Goal: Task Accomplishment & Management: Complete application form

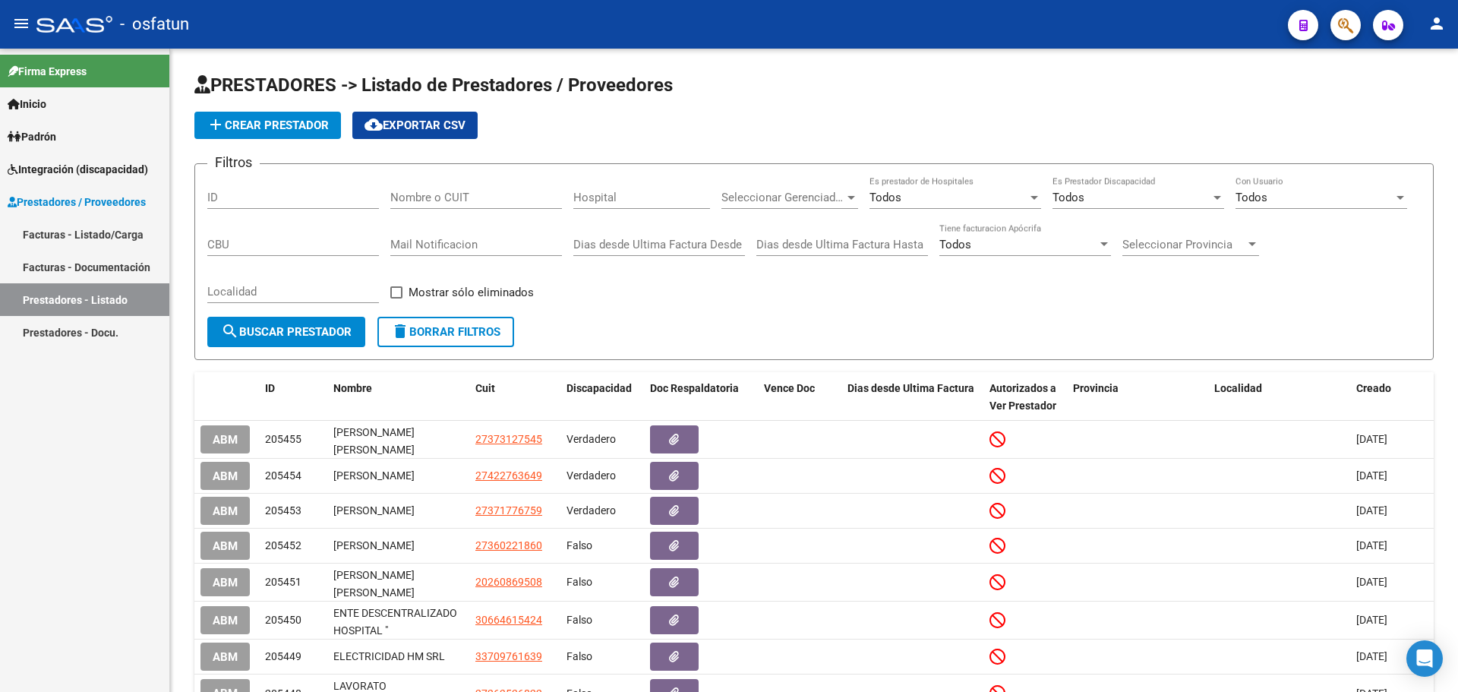
click at [58, 239] on link "Facturas - Listado/Carga" at bounding box center [84, 234] width 169 height 33
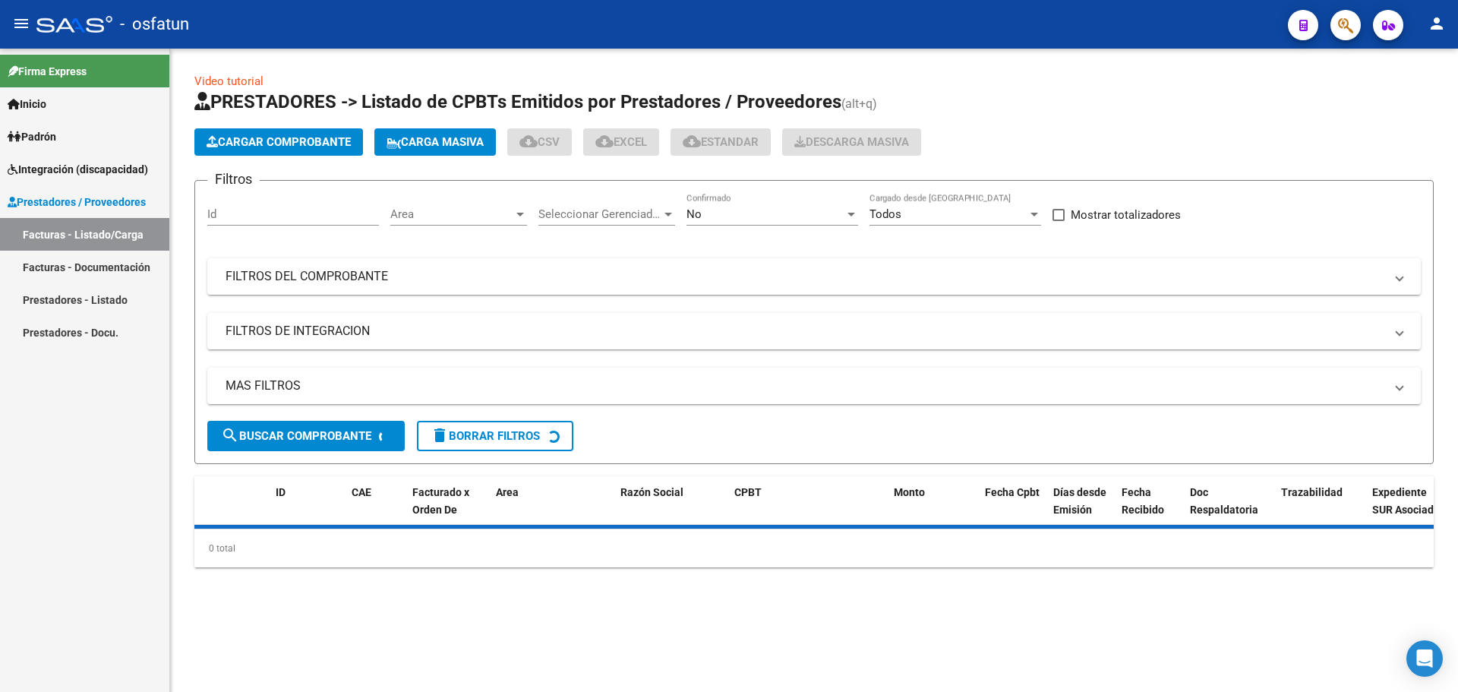
click at [254, 141] on span "Cargar Comprobante" at bounding box center [278, 142] width 144 height 14
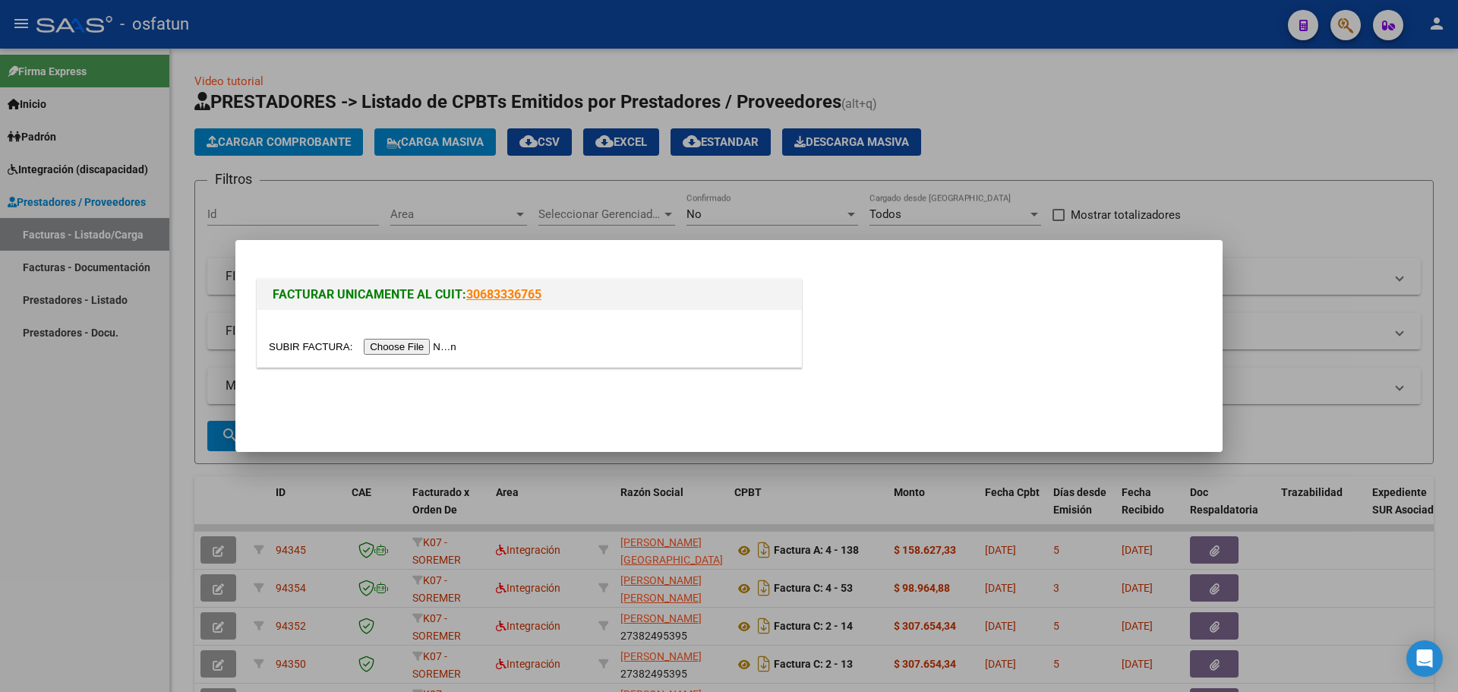
click at [468, 184] on div at bounding box center [729, 346] width 1458 height 692
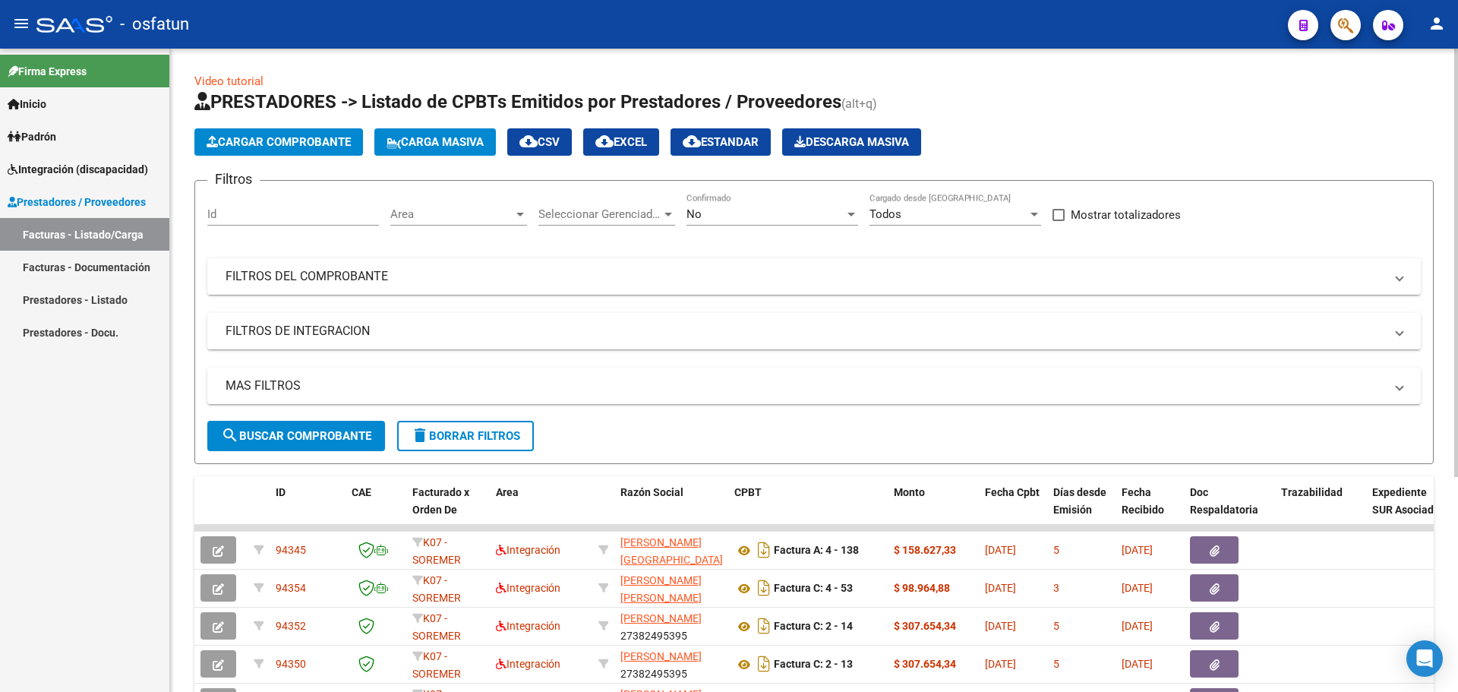
click at [544, 213] on span "Seleccionar Gerenciador" at bounding box center [599, 214] width 123 height 14
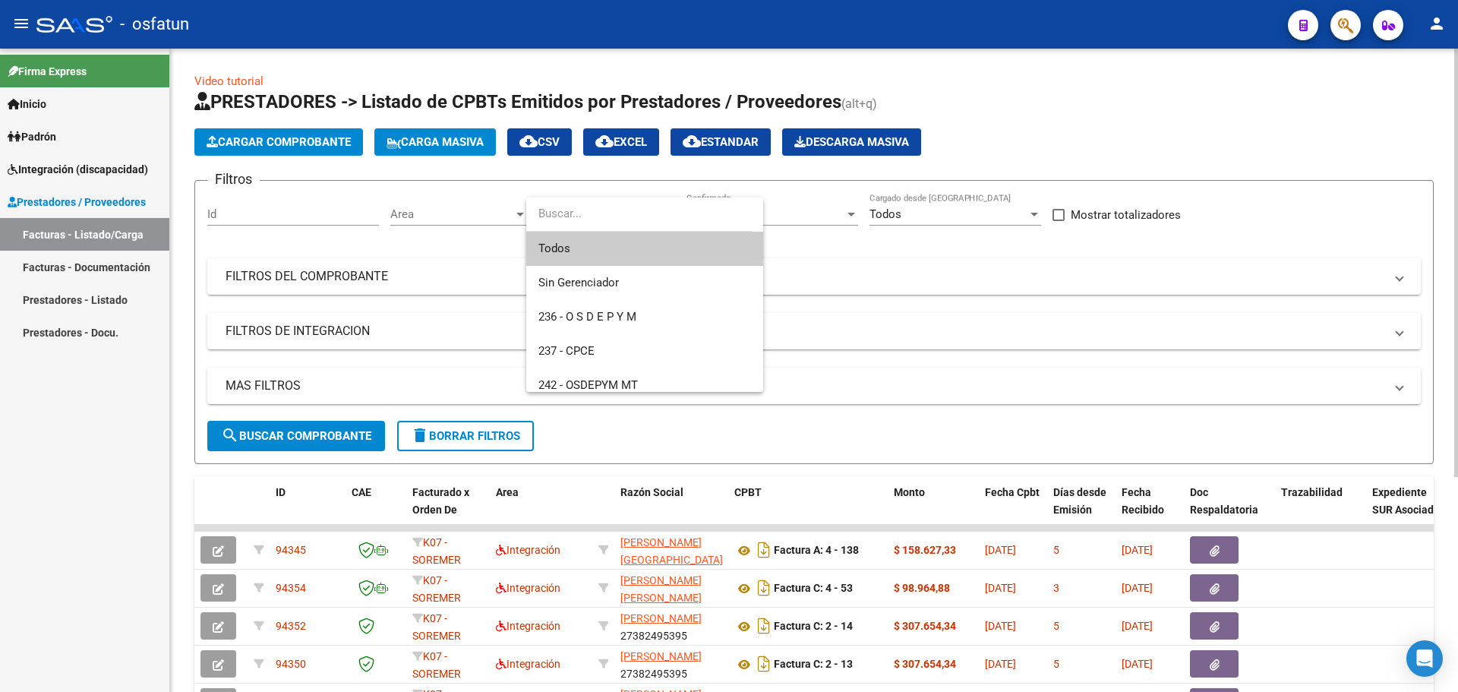
drag, startPoint x: 544, startPoint y: 213, endPoint x: 506, endPoint y: 210, distance: 38.0
click at [506, 210] on div at bounding box center [729, 346] width 1458 height 692
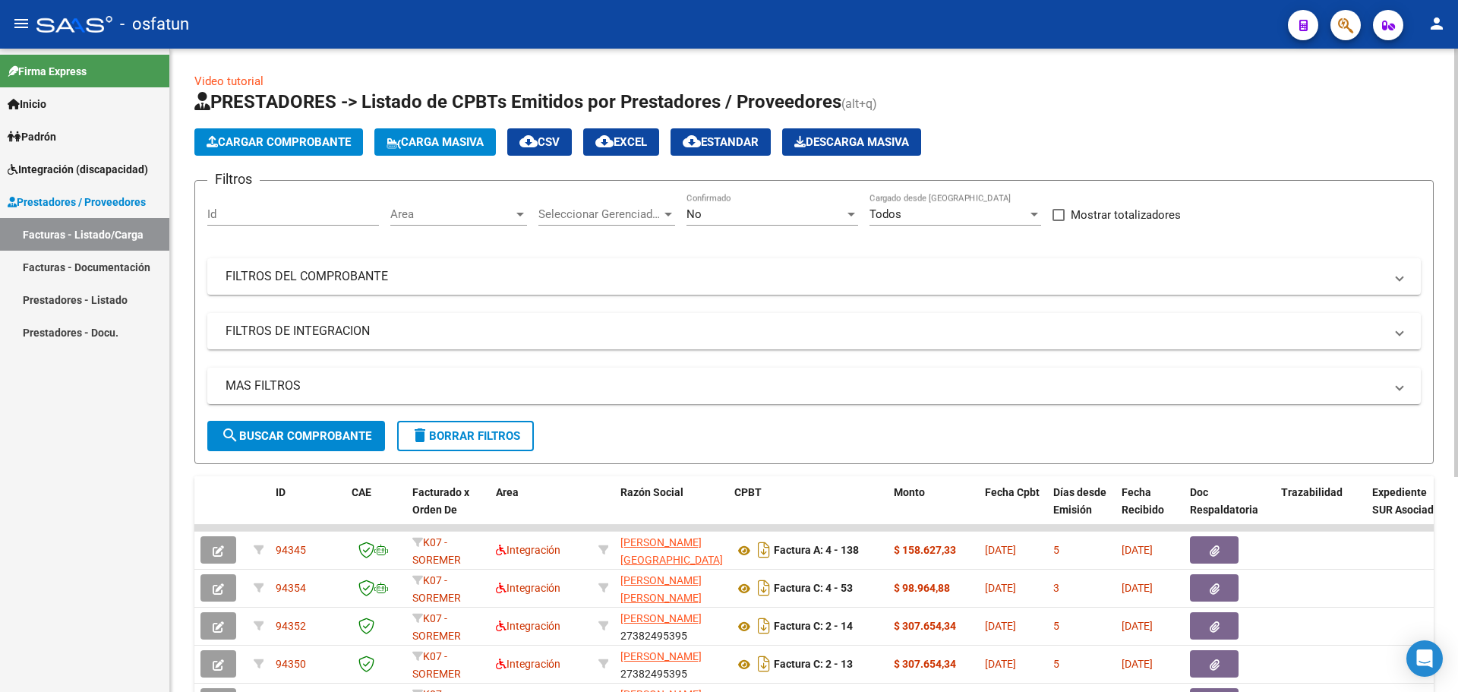
click at [510, 213] on span "Area" at bounding box center [451, 214] width 123 height 14
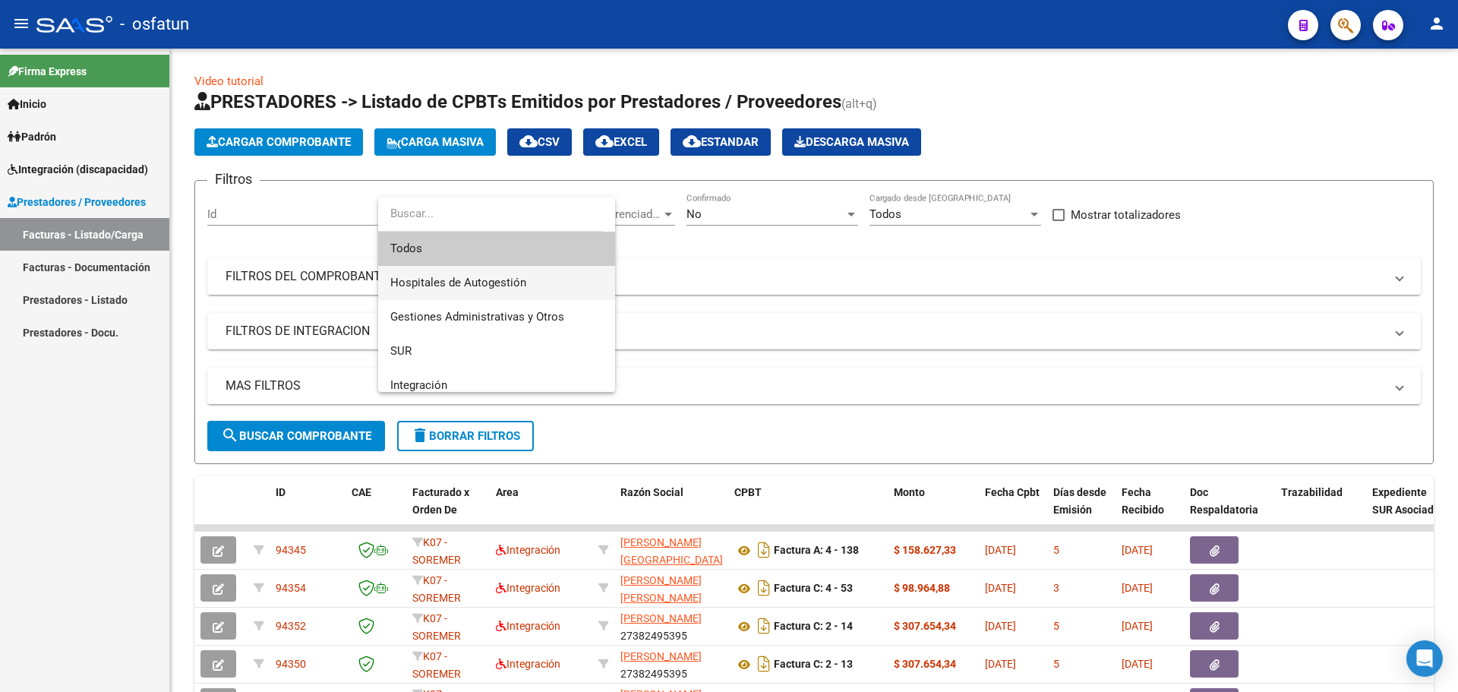
scroll to position [76, 0]
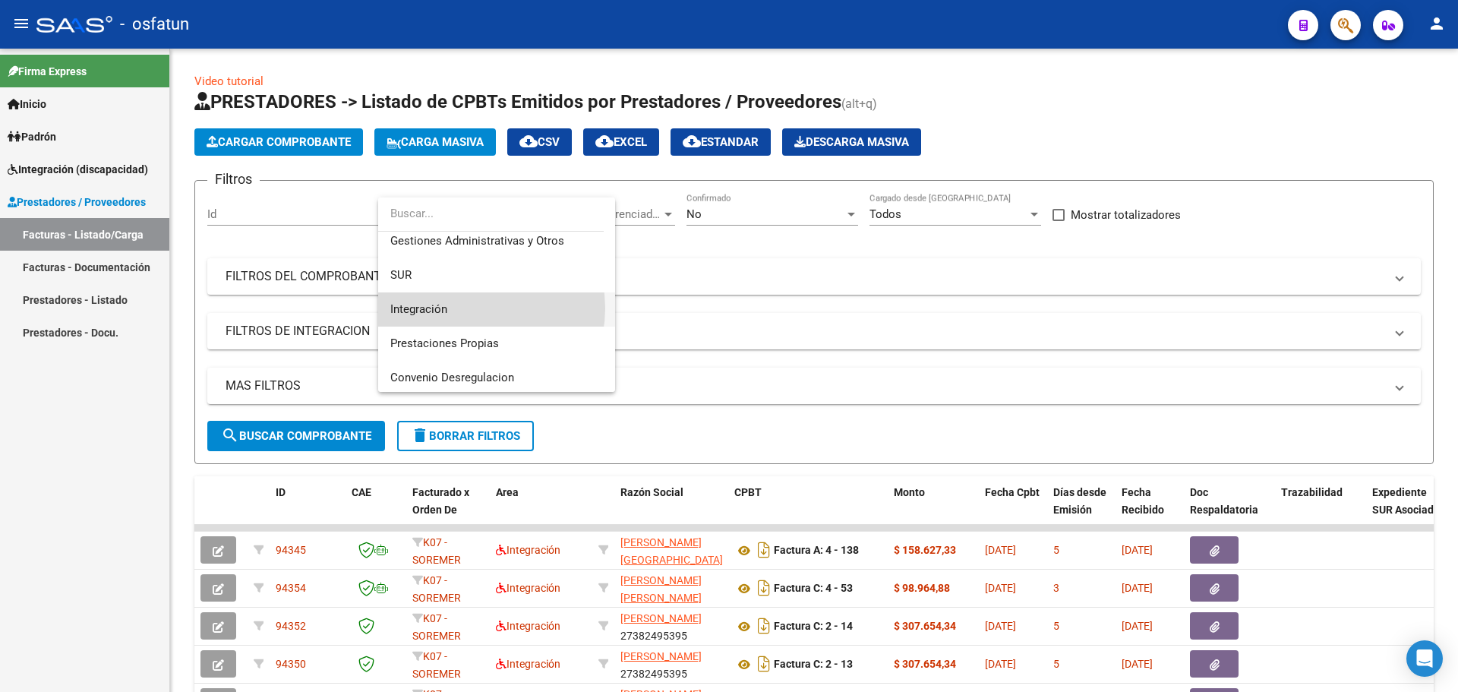
click at [472, 308] on span "Integración" at bounding box center [496, 309] width 213 height 34
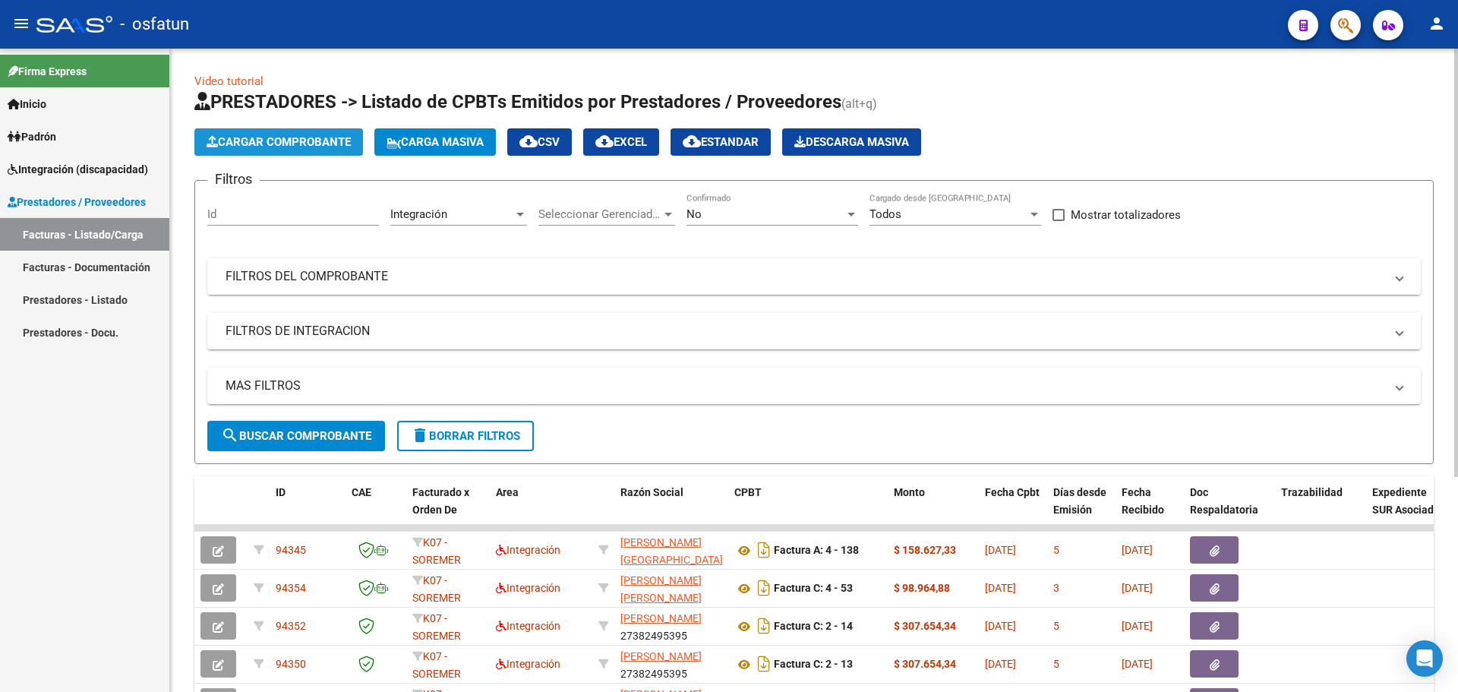
click at [286, 140] on span "Cargar Comprobante" at bounding box center [278, 142] width 144 height 14
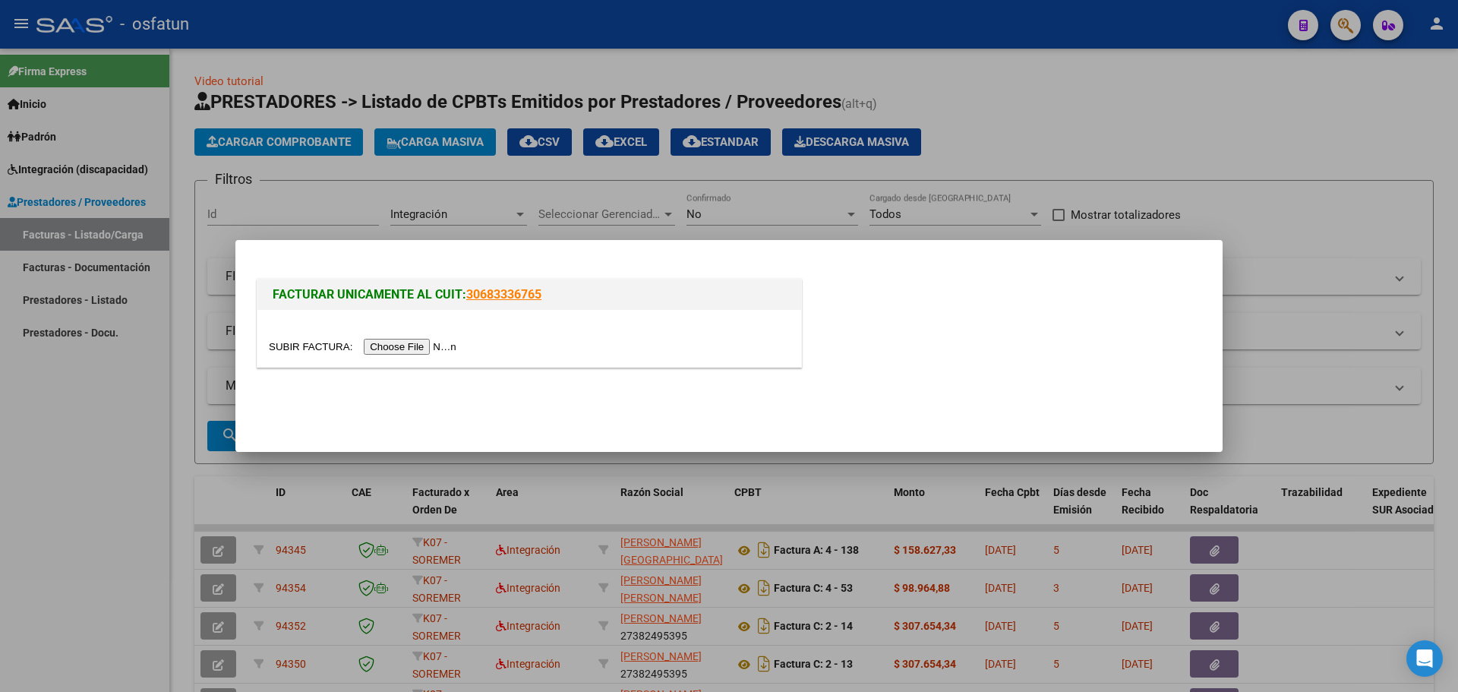
click at [430, 349] on input "file" at bounding box center [365, 347] width 192 height 16
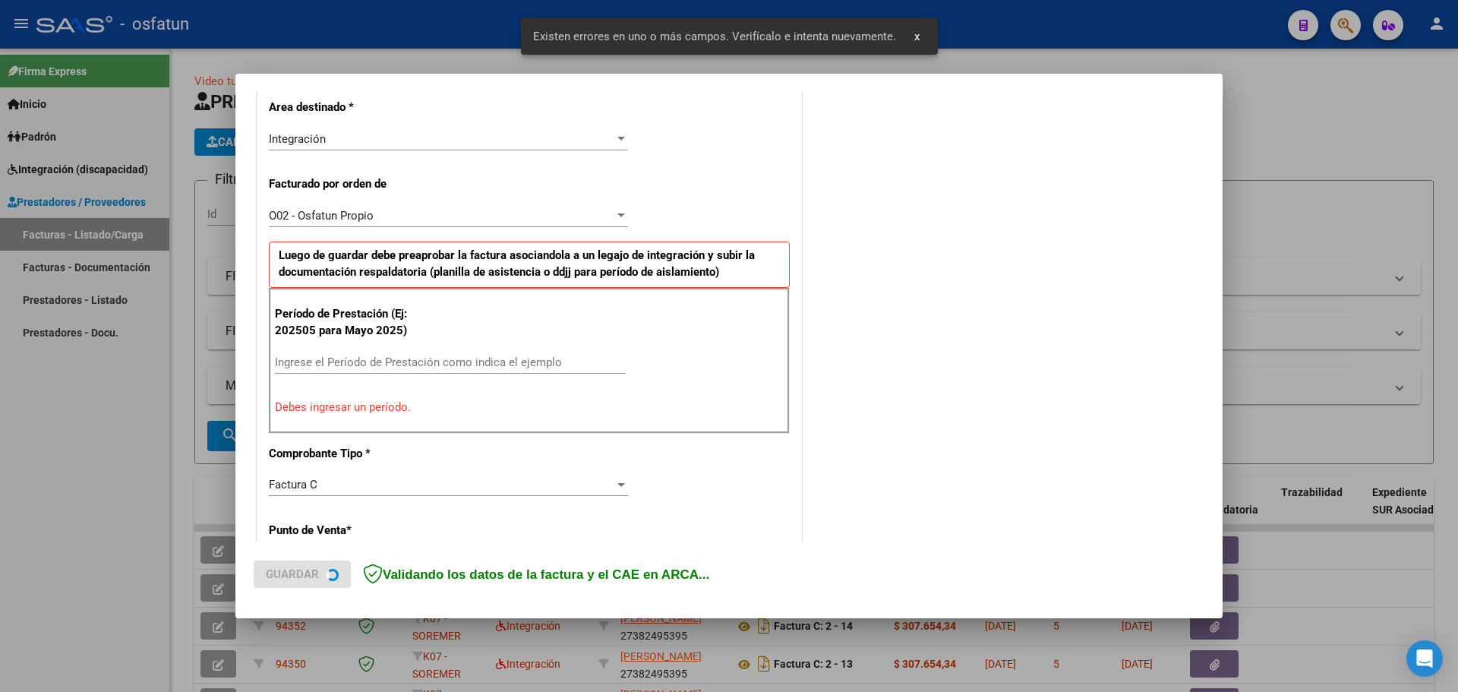
scroll to position [352, 0]
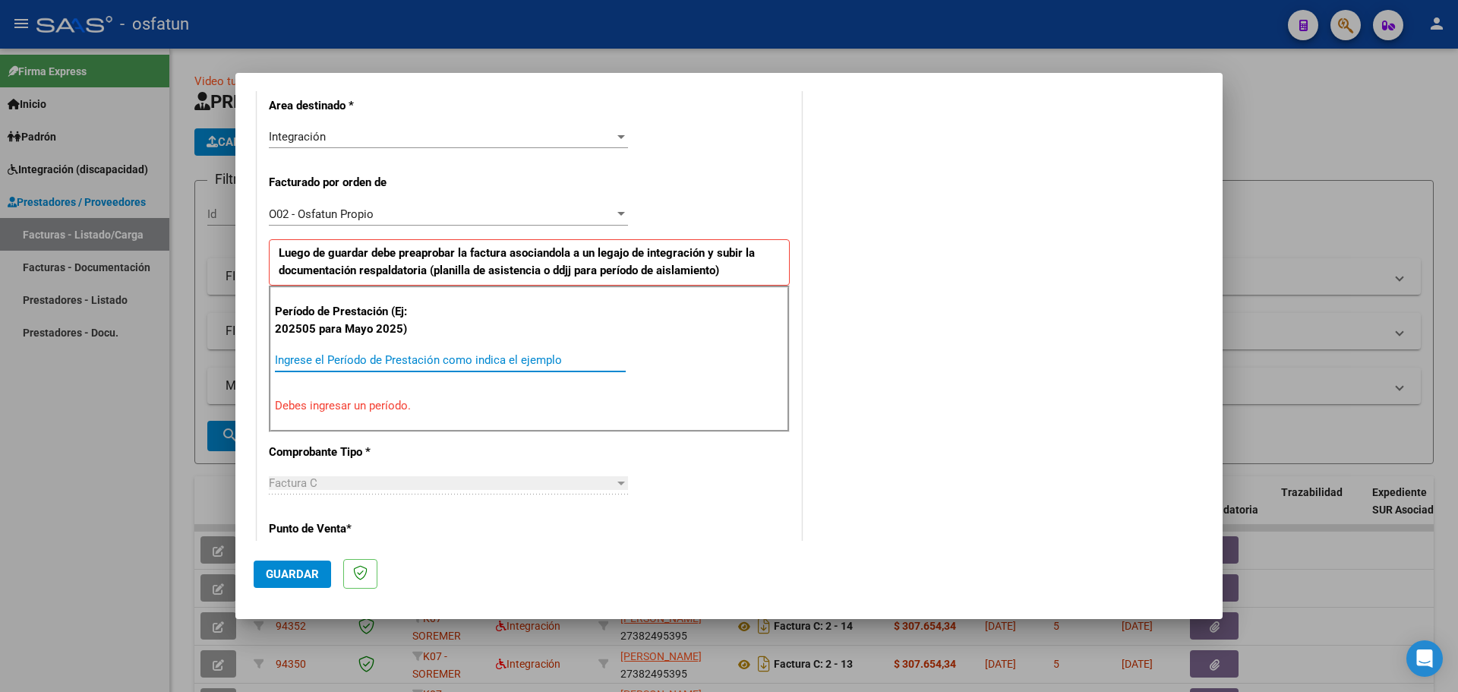
click at [314, 361] on input "Ingrese el Período de Prestación como indica el ejemplo" at bounding box center [450, 360] width 351 height 14
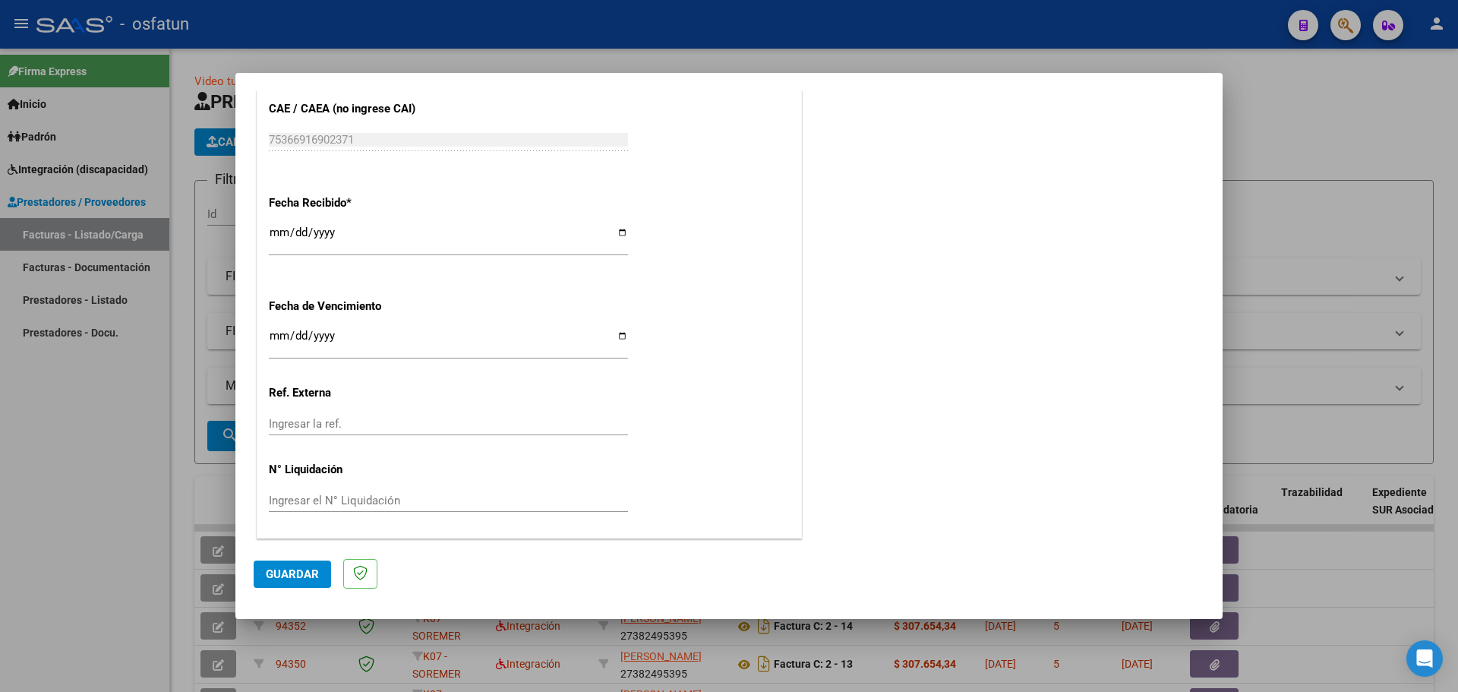
scroll to position [1050, 0]
type input "202508"
click at [308, 568] on span "Guardar" at bounding box center [292, 574] width 53 height 14
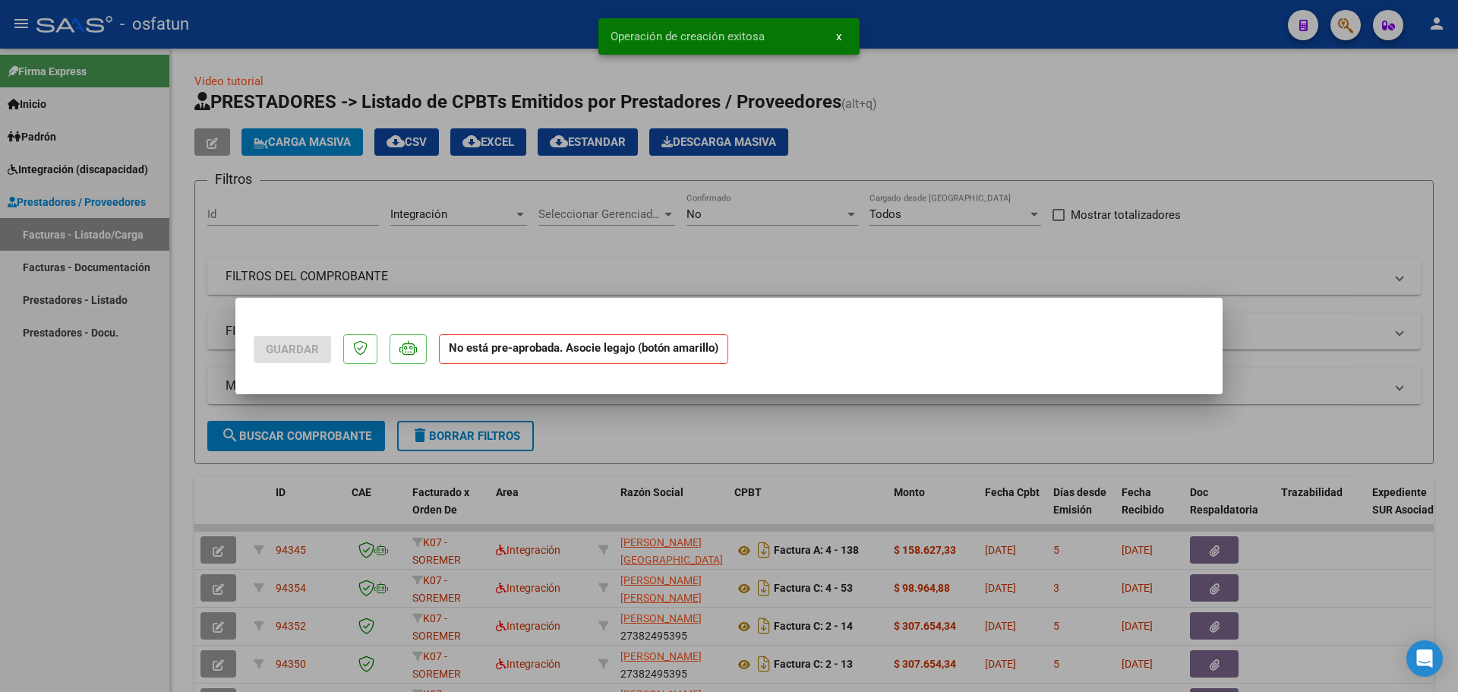
scroll to position [0, 0]
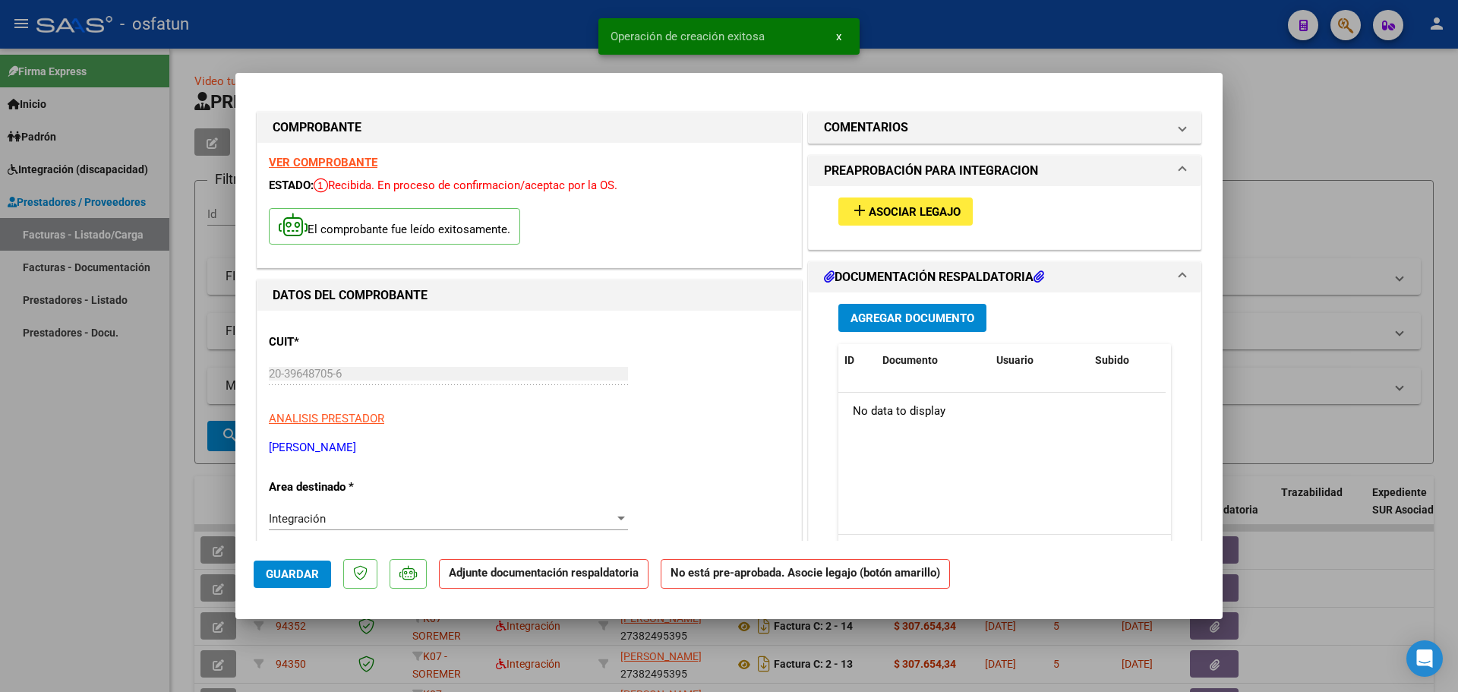
click at [853, 214] on mat-icon "add" at bounding box center [859, 210] width 18 height 18
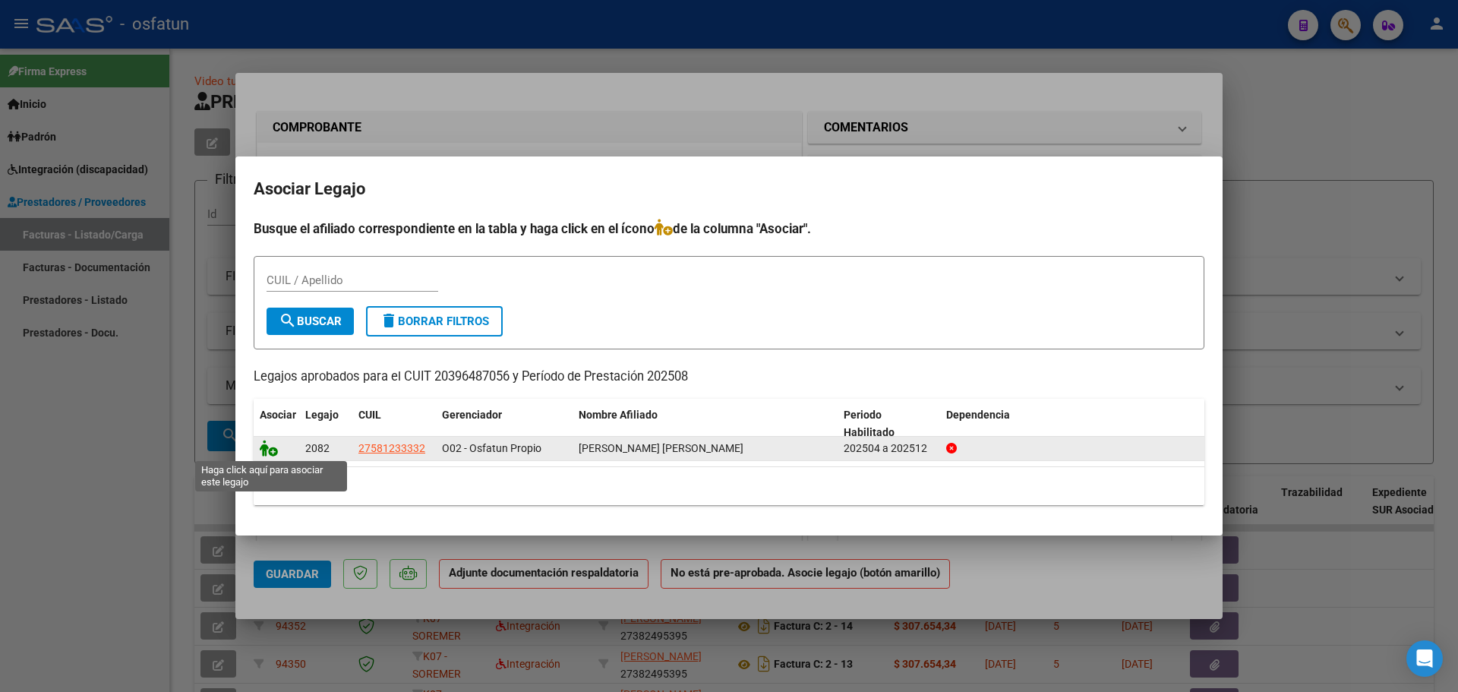
click at [276, 453] on icon at bounding box center [269, 448] width 18 height 17
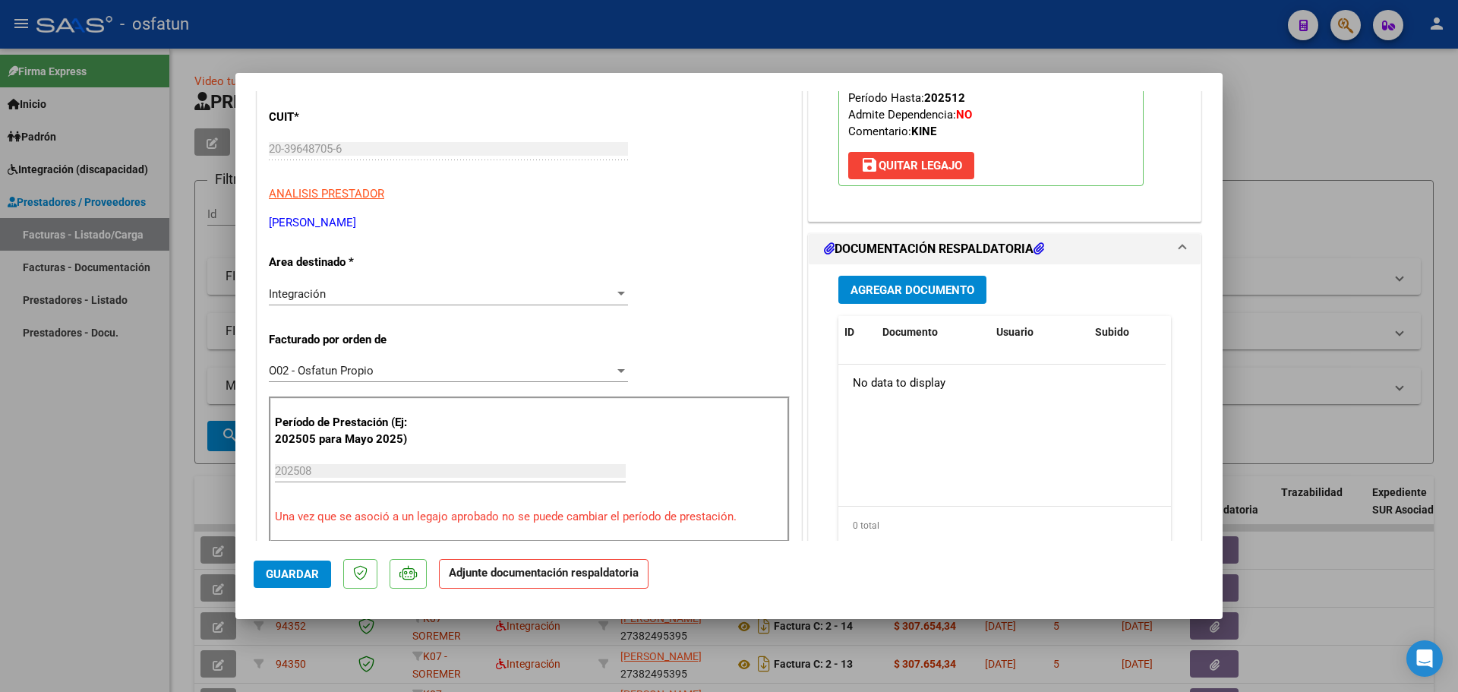
scroll to position [304, 0]
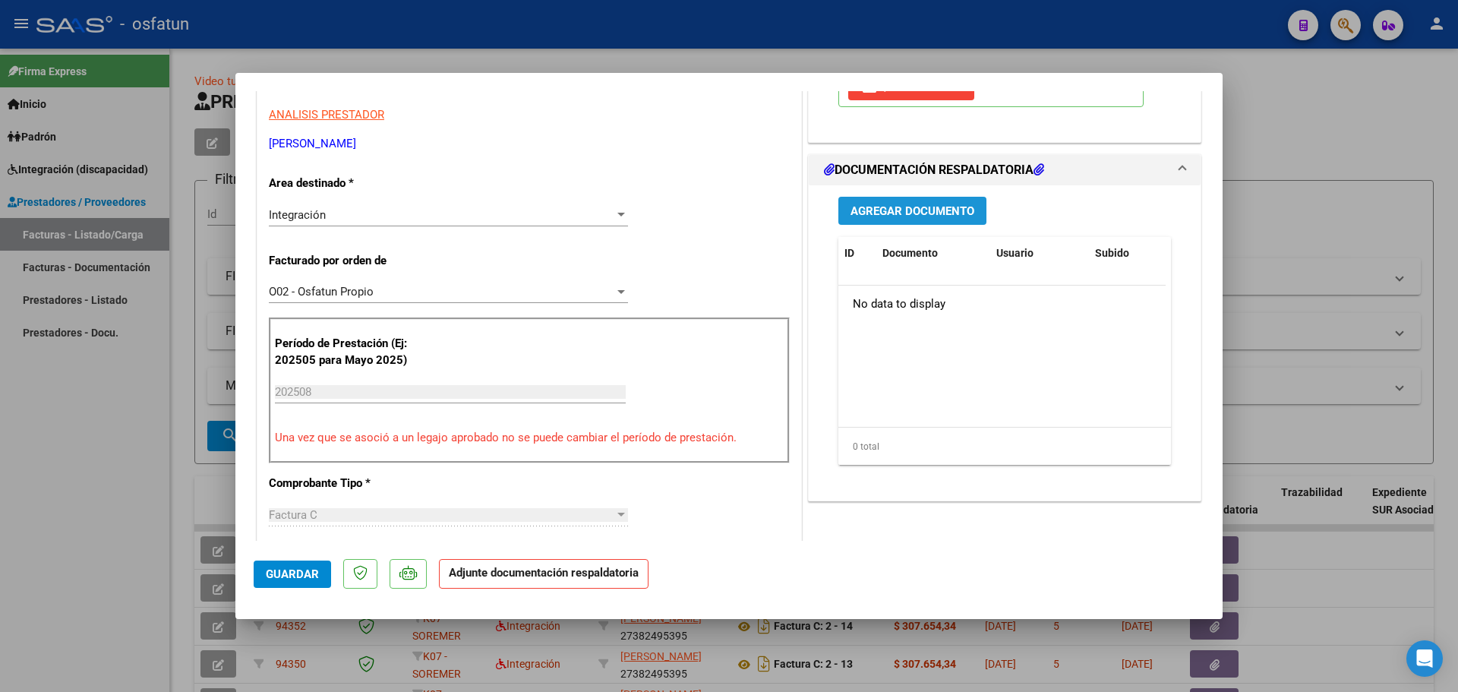
click at [889, 207] on span "Agregar Documento" at bounding box center [912, 211] width 124 height 14
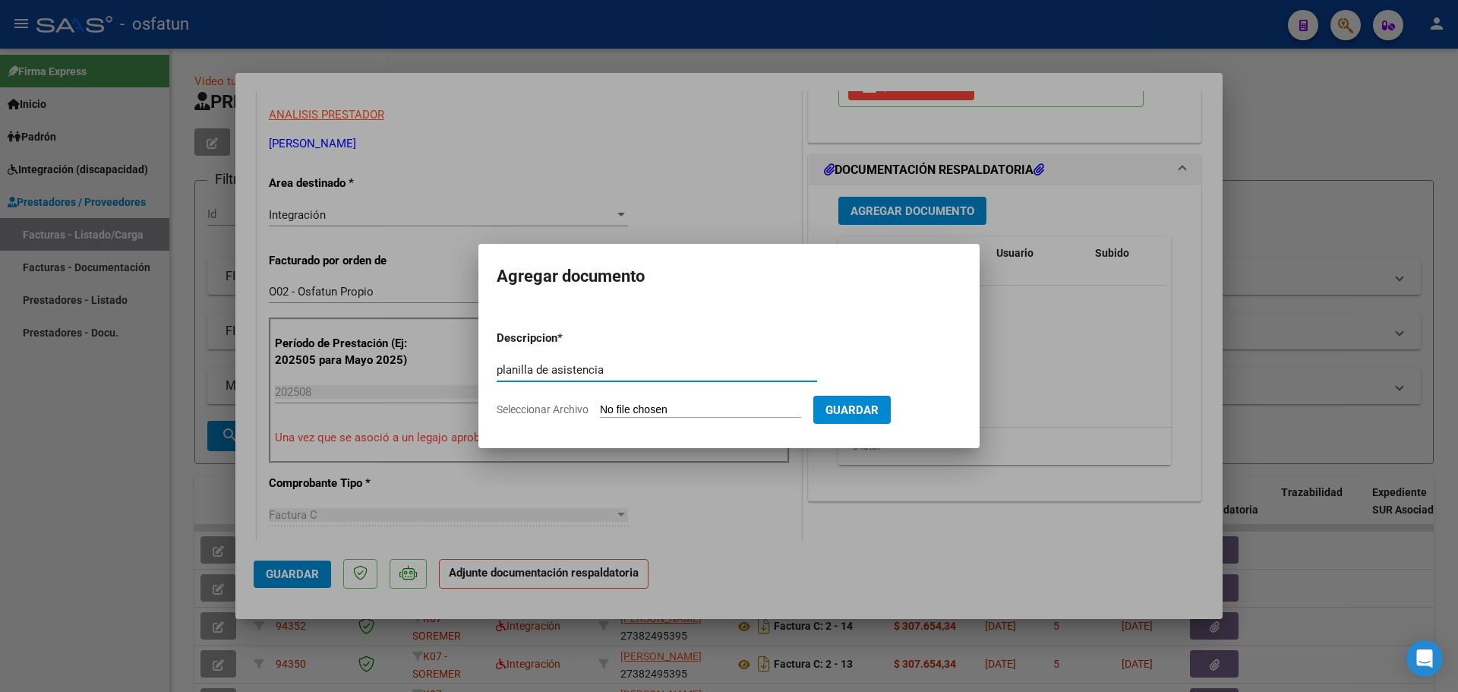
type input "planilla de asistencia"
click at [666, 409] on input "Seleccionar Archivo" at bounding box center [700, 410] width 201 height 14
type input "C:\fakepath\20250907213853.pdf"
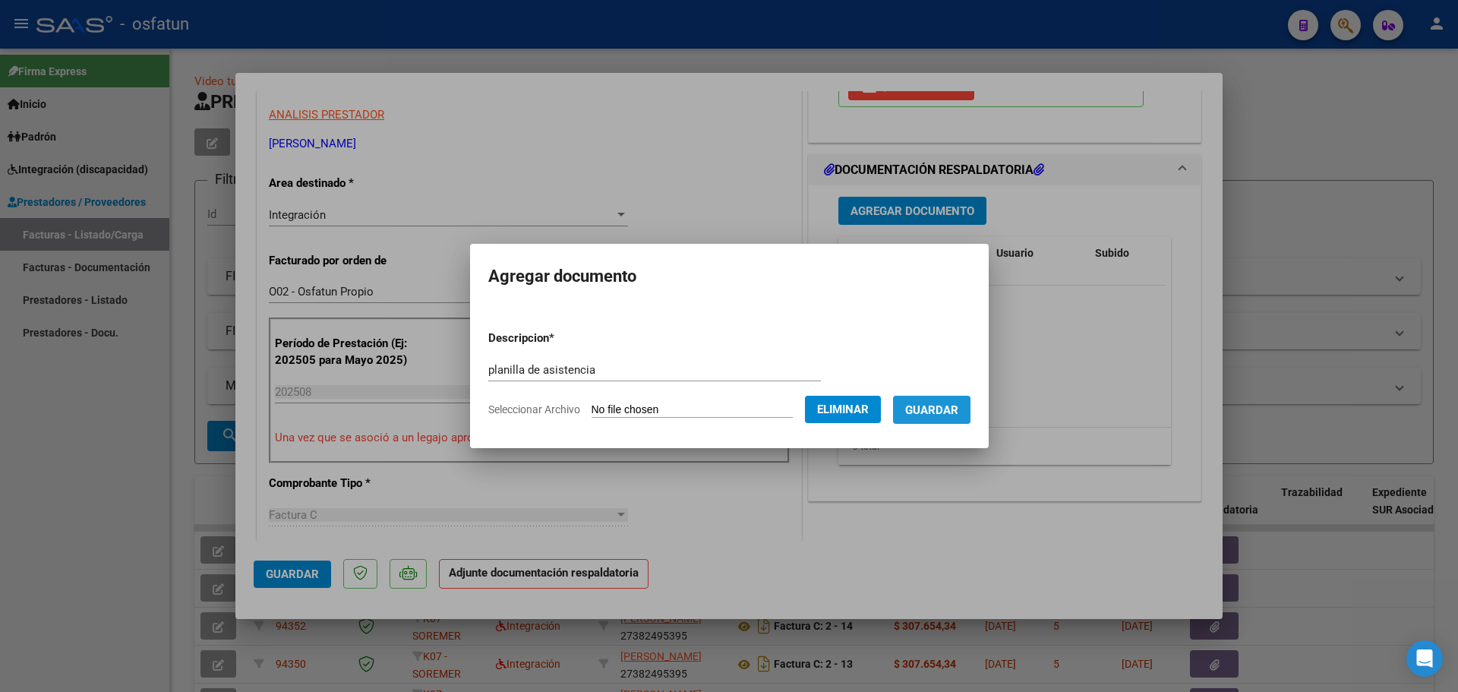
click at [925, 402] on button "Guardar" at bounding box center [931, 410] width 77 height 28
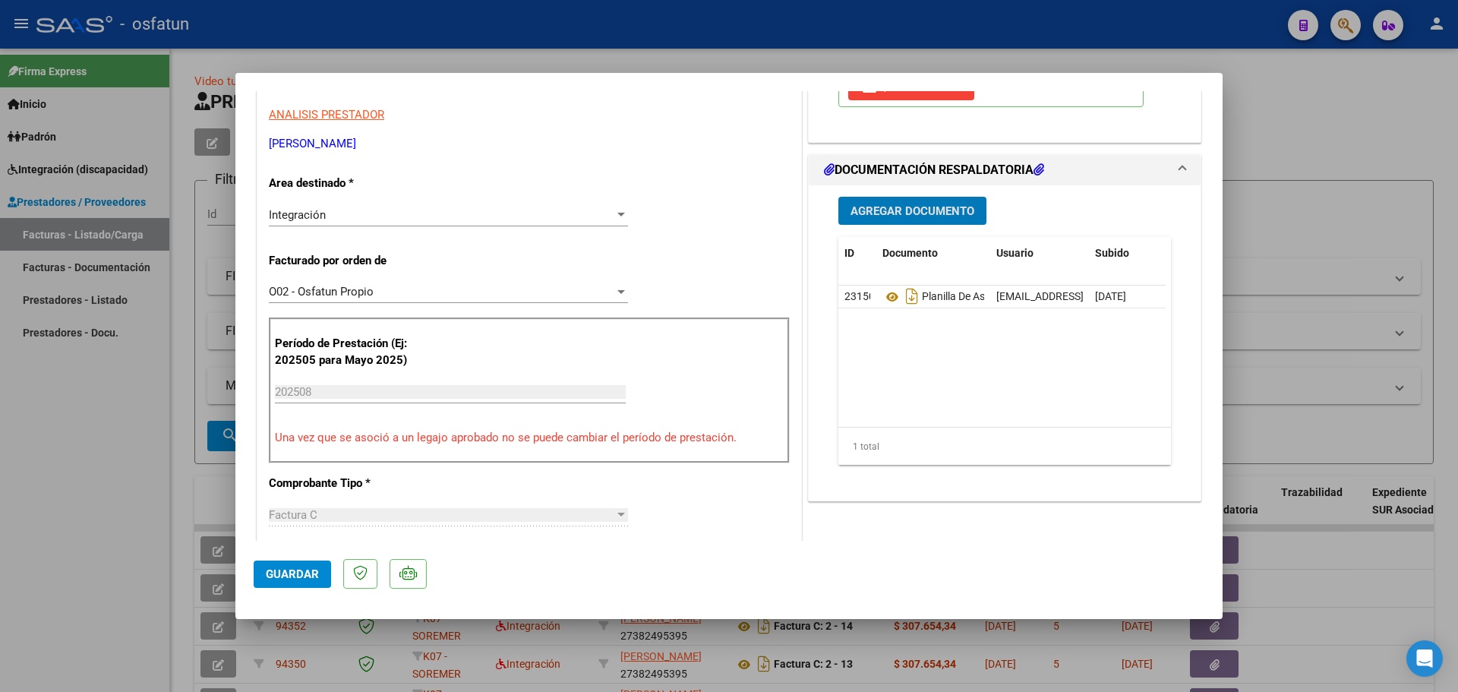
click at [875, 200] on button "Agregar Documento" at bounding box center [912, 211] width 148 height 28
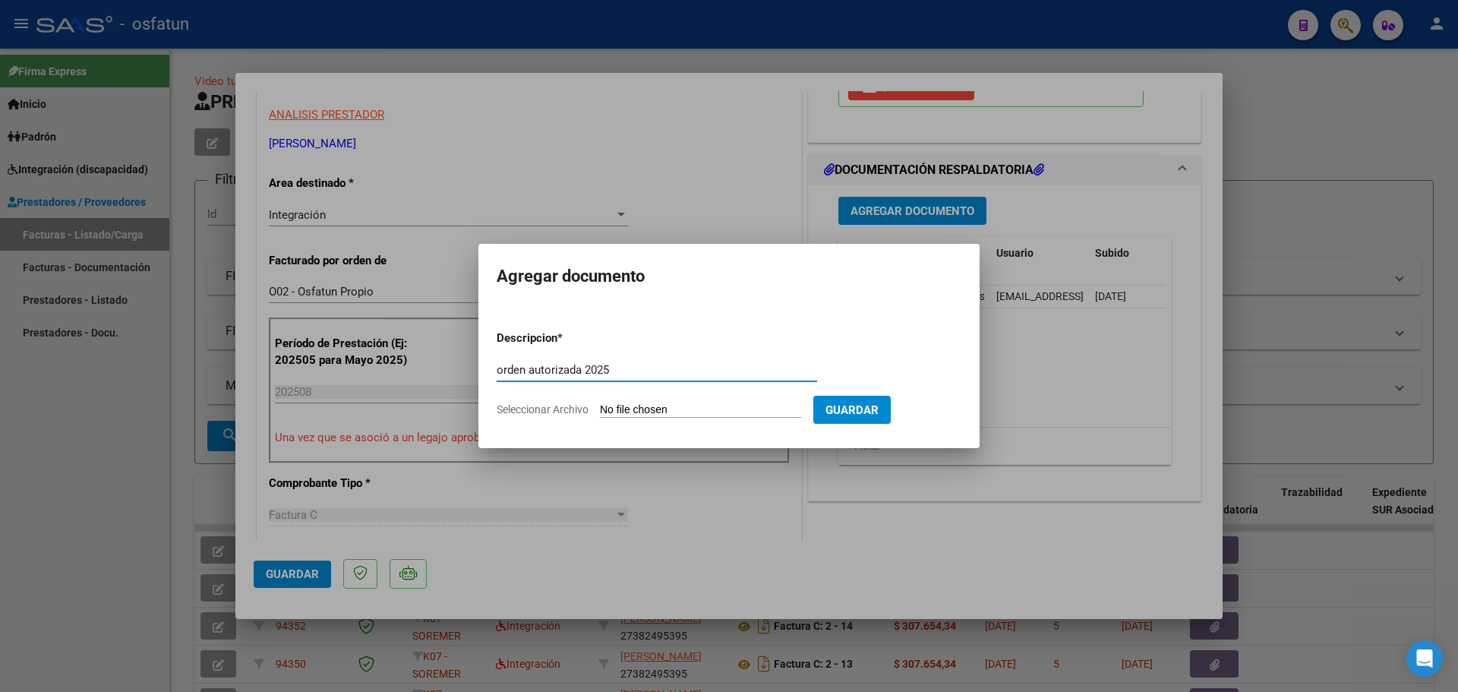
type input "orden autorizada 2025"
click at [660, 407] on input "Seleccionar Archivo" at bounding box center [700, 410] width 201 height 14
type input "C:\fakepath\order_3474595 (3).pdf"
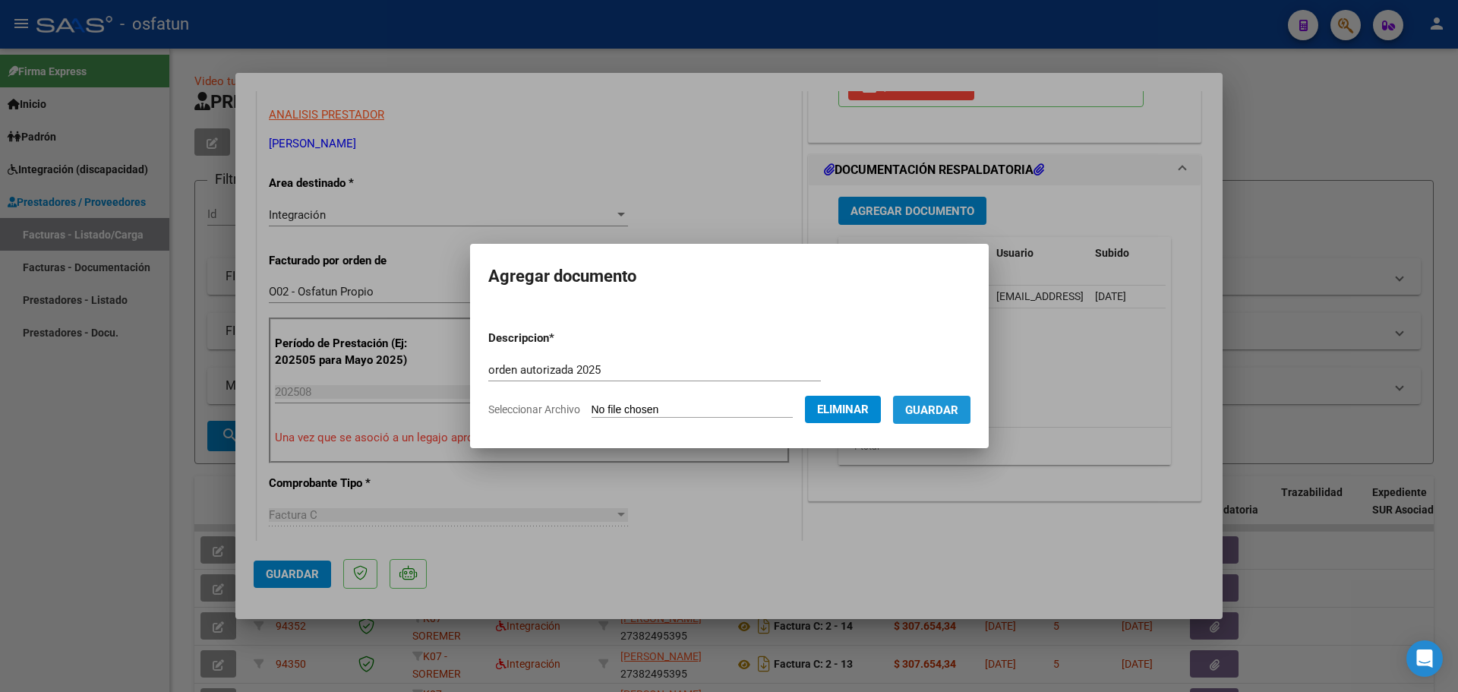
click at [944, 415] on span "Guardar" at bounding box center [931, 410] width 53 height 14
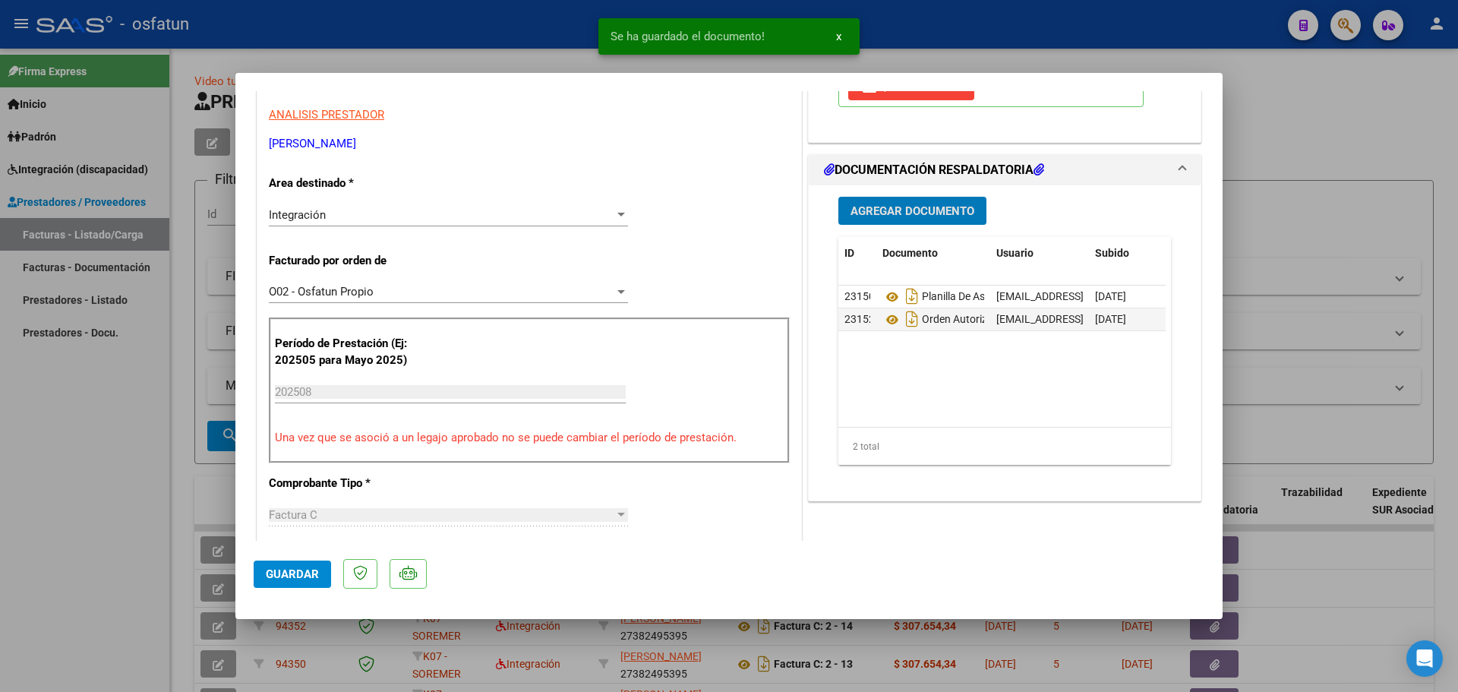
click at [282, 576] on span "Guardar" at bounding box center [292, 574] width 53 height 14
click at [1292, 131] on div at bounding box center [729, 346] width 1458 height 692
type input "$ 0,00"
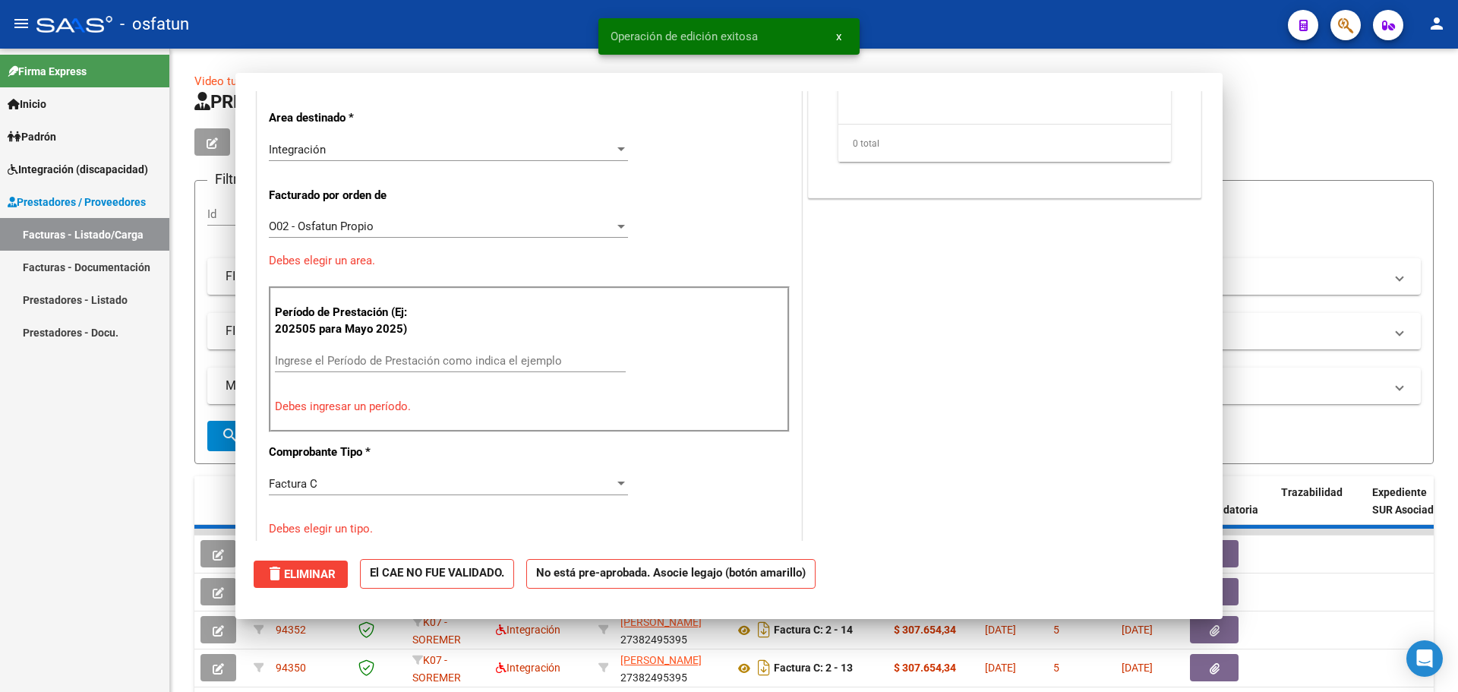
scroll to position [257, 0]
